Goal: Check status: Check status

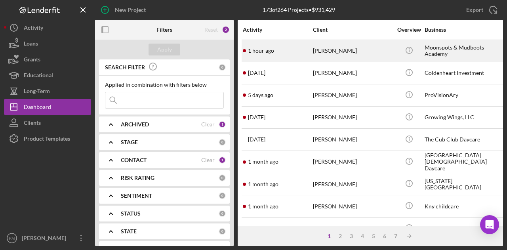
click at [272, 46] on div "1 hour ago Phyleasha Grauman" at bounding box center [277, 50] width 69 height 21
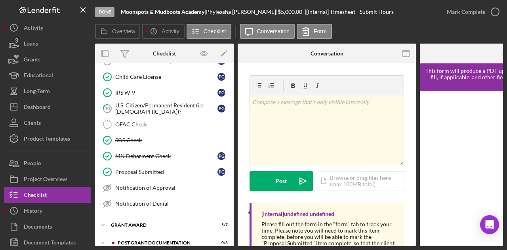
scroll to position [142, 0]
